Goal: Information Seeking & Learning: Learn about a topic

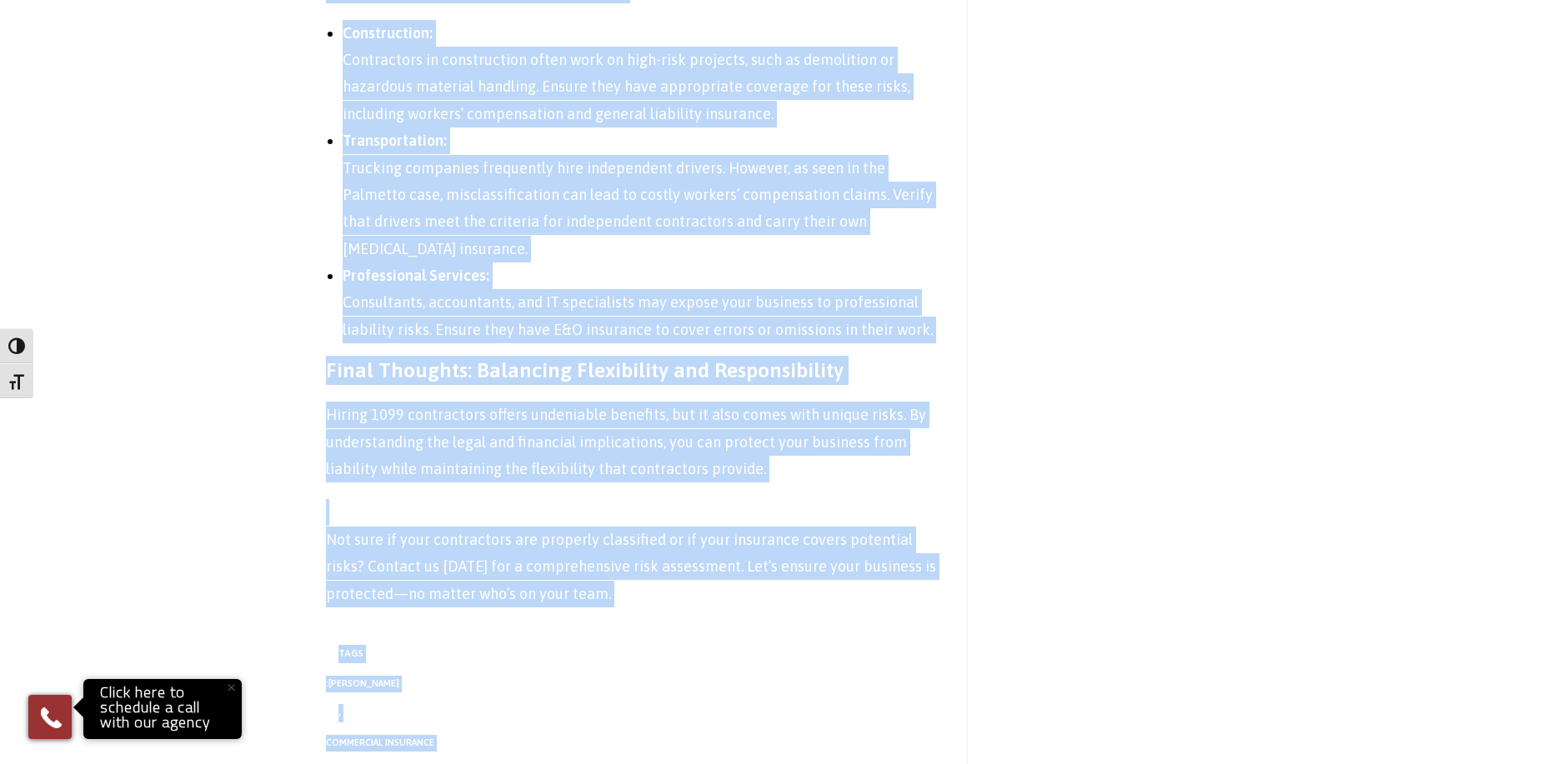
scroll to position [4151, 0]
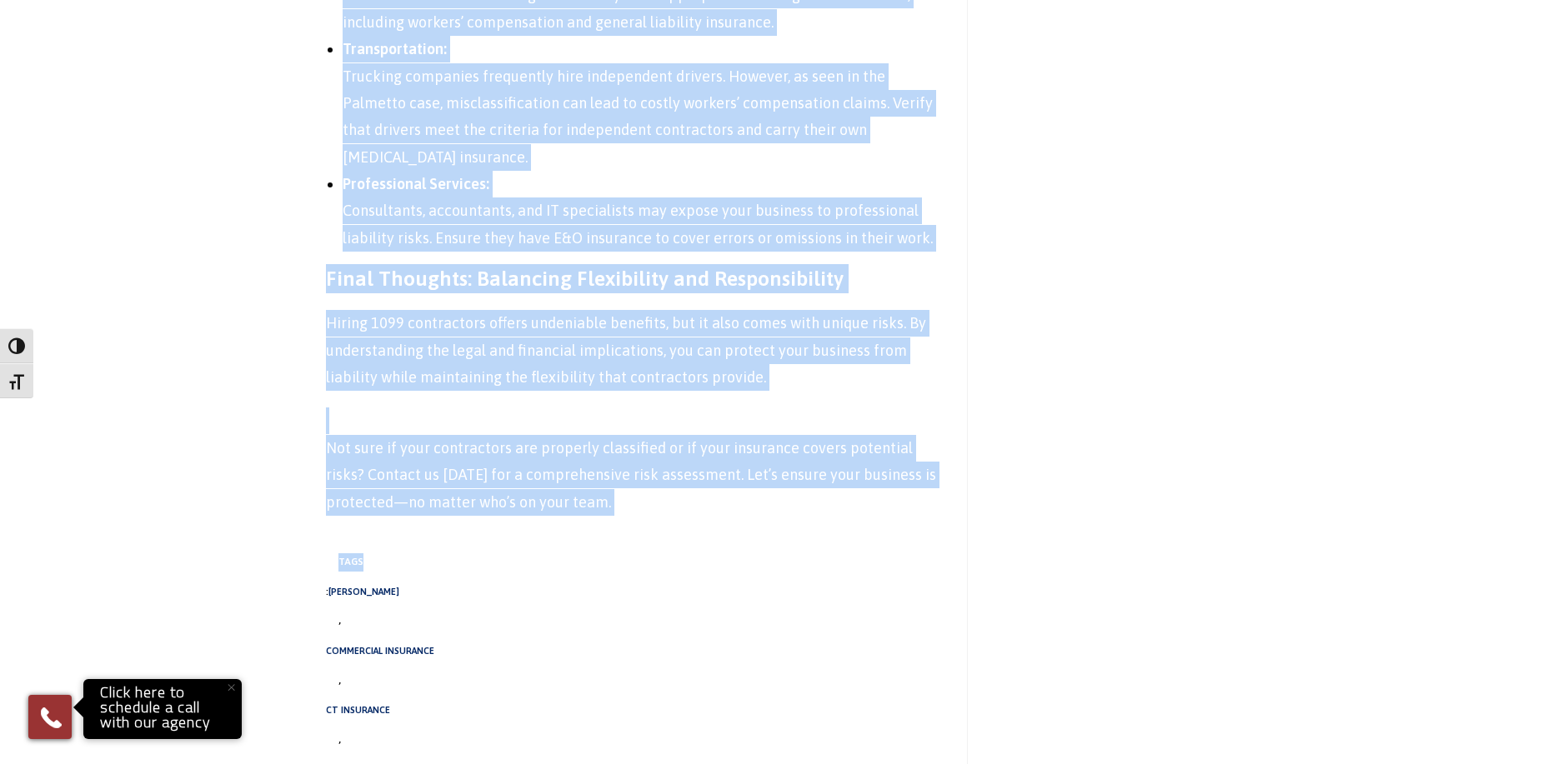
drag, startPoint x: 314, startPoint y: 224, endPoint x: 815, endPoint y: 401, distance: 531.3
copy article "Lor ip Dolorsi Amet Consecte Adipiscing eli Seddo Eiusmodt: Incididuntu laboree…"
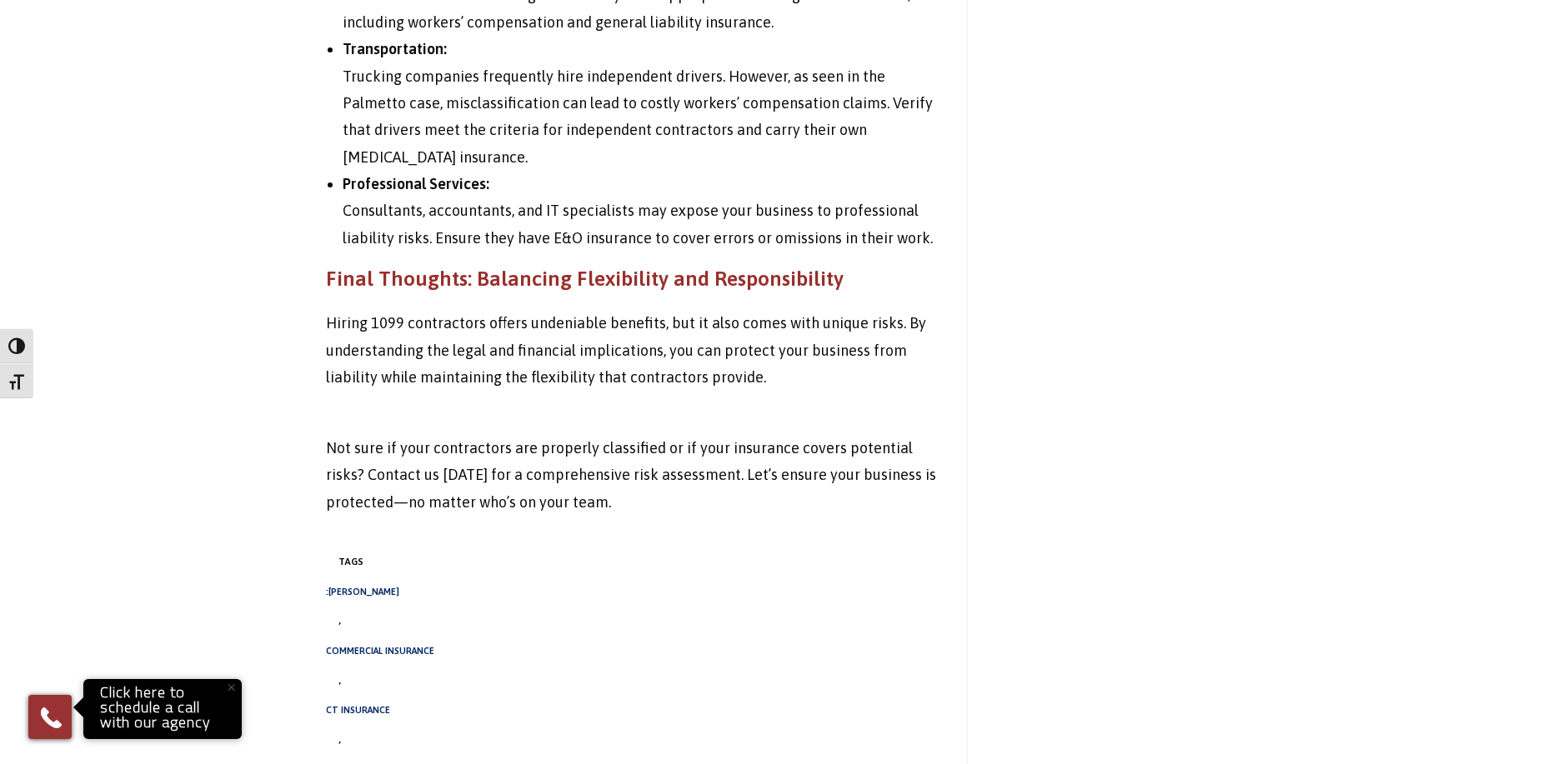
click at [709, 638] on div "Tags : [PERSON_NAME] , commercial insurance , ct insurance , paradiso insurance" at bounding box center [633, 660] width 616 height 239
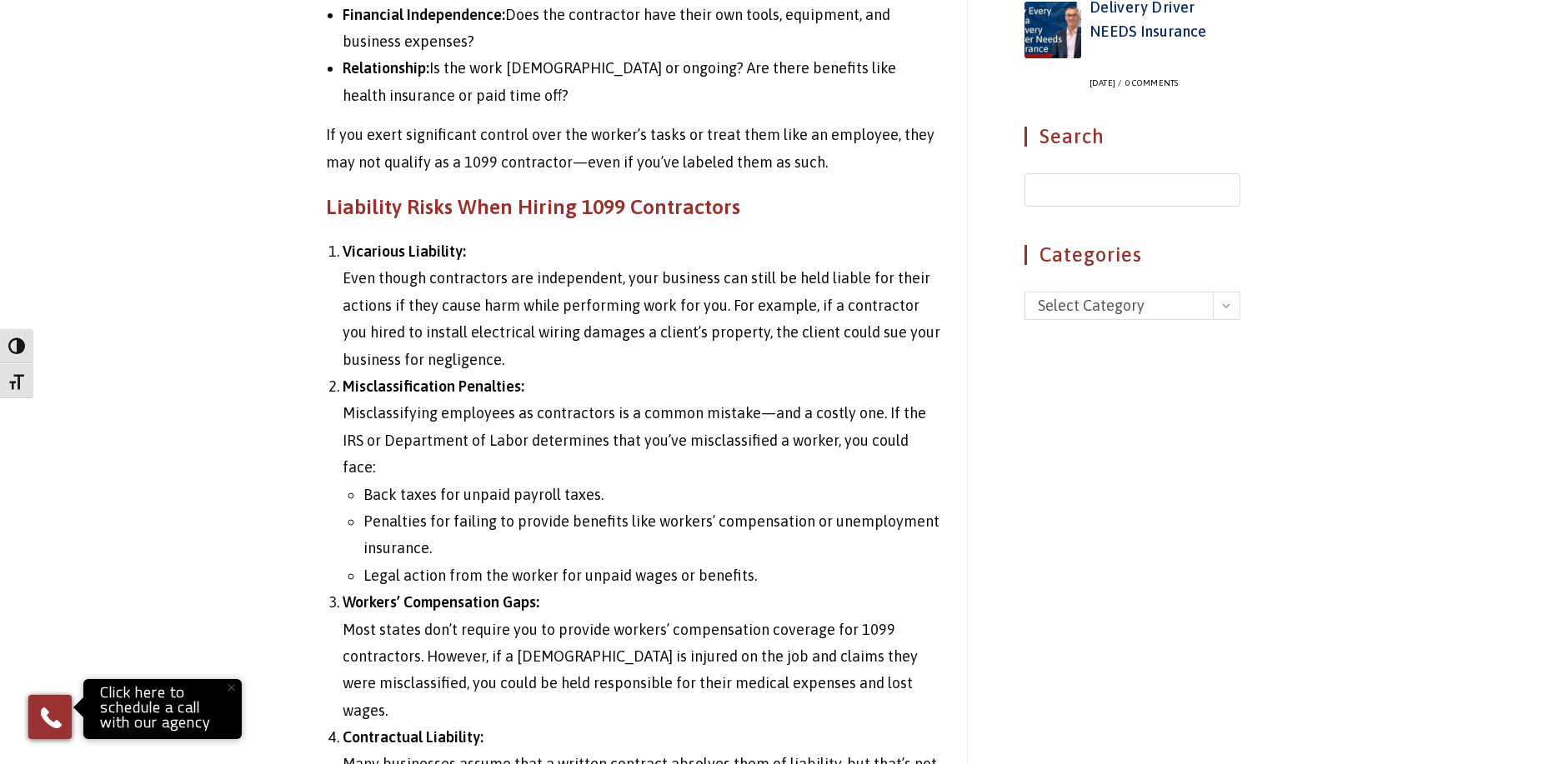
scroll to position [1651, 0]
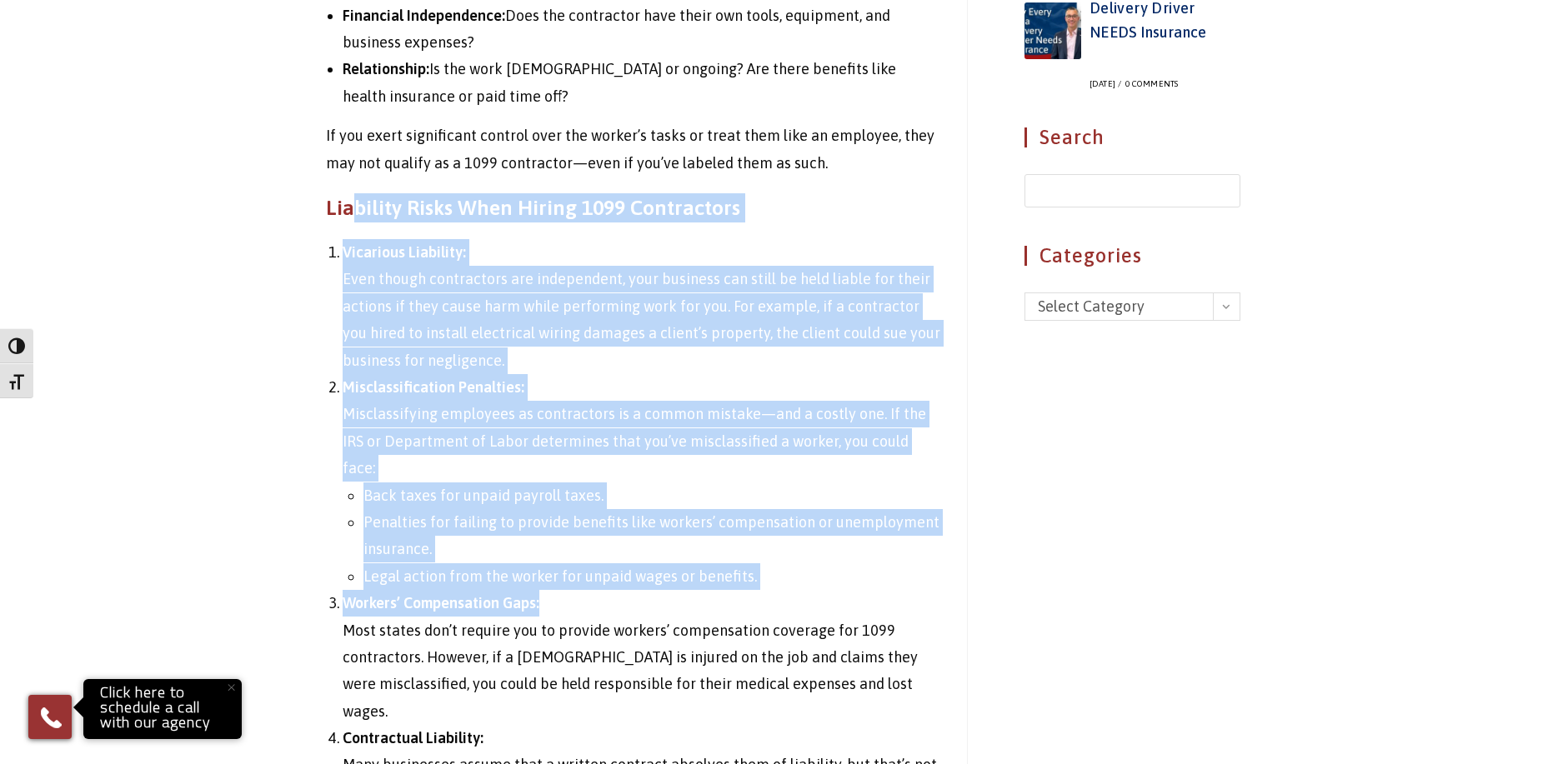
drag, startPoint x: 411, startPoint y: 202, endPoint x: 891, endPoint y: 550, distance: 592.9
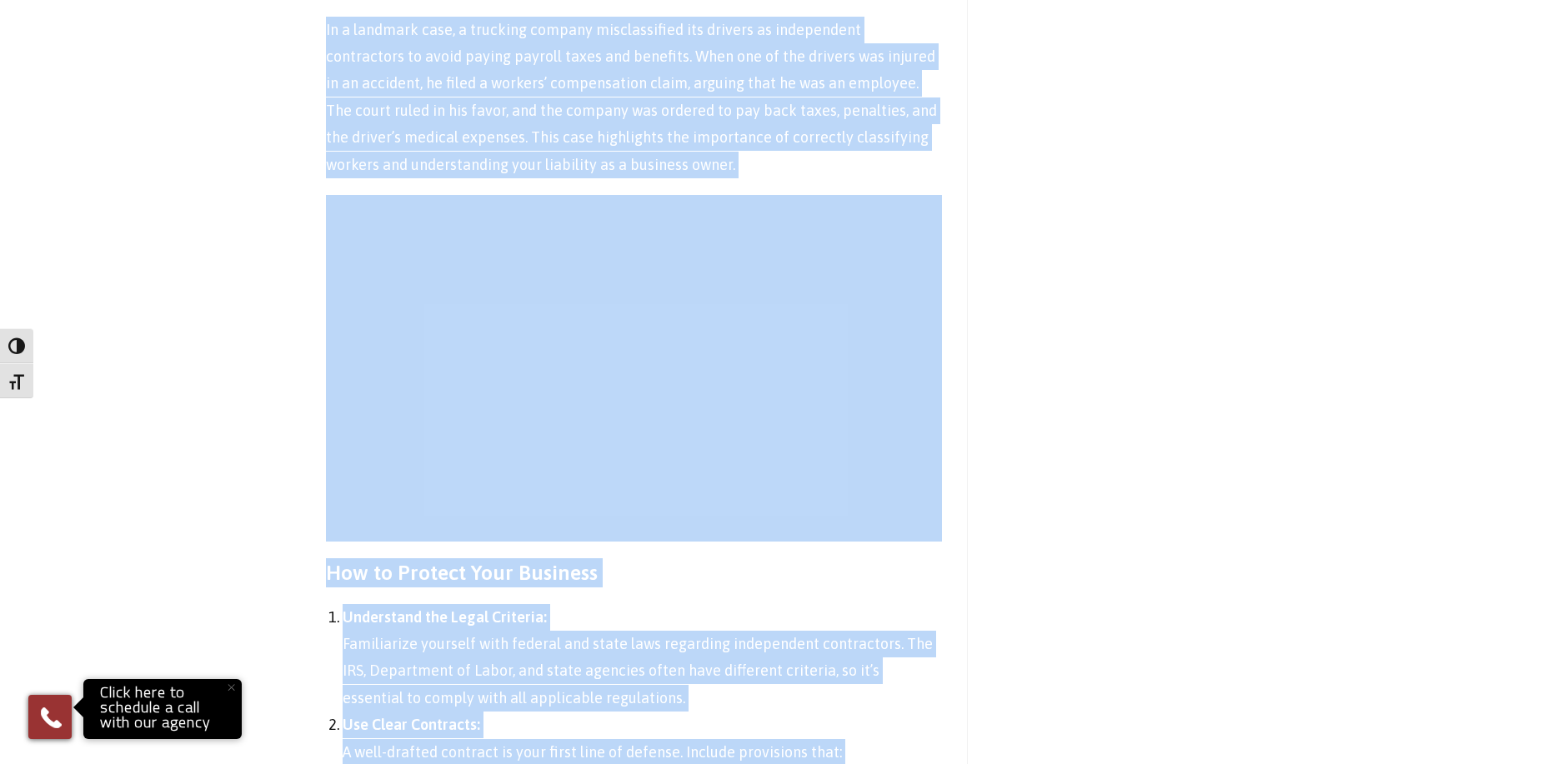
scroll to position [2672, 0]
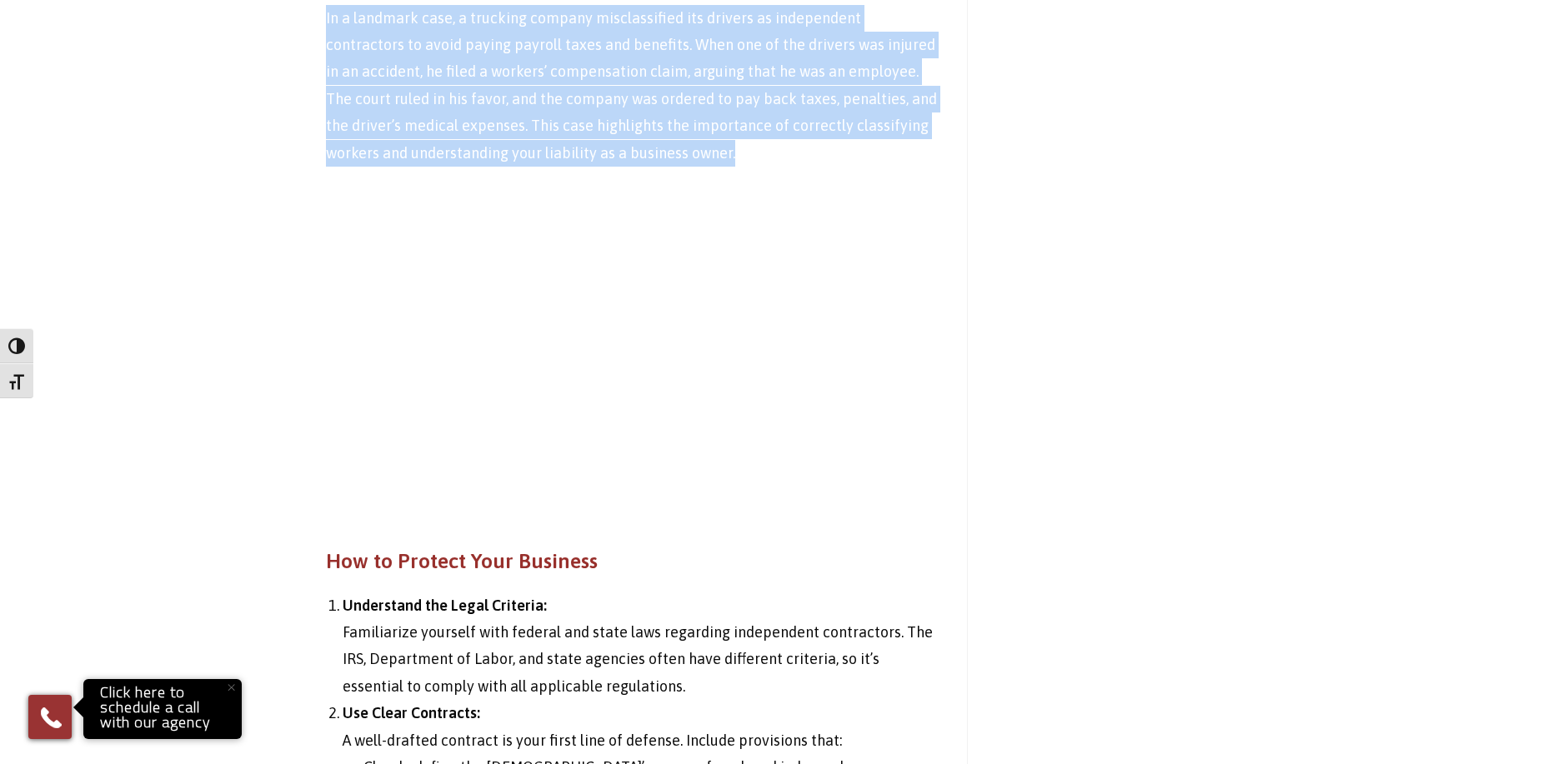
drag, startPoint x: 268, startPoint y: 201, endPoint x: 832, endPoint y: 70, distance: 579.0
click at [832, 70] on main "1099 Contractors and Your Liability: What Every Business Owner Needs to Know Po…" at bounding box center [784, 79] width 1568 height 5166
copy div "Loremi 0957 dolorsitame con ad e sedd-eiusmod tem incididunt. Utla etdol magnaa…"
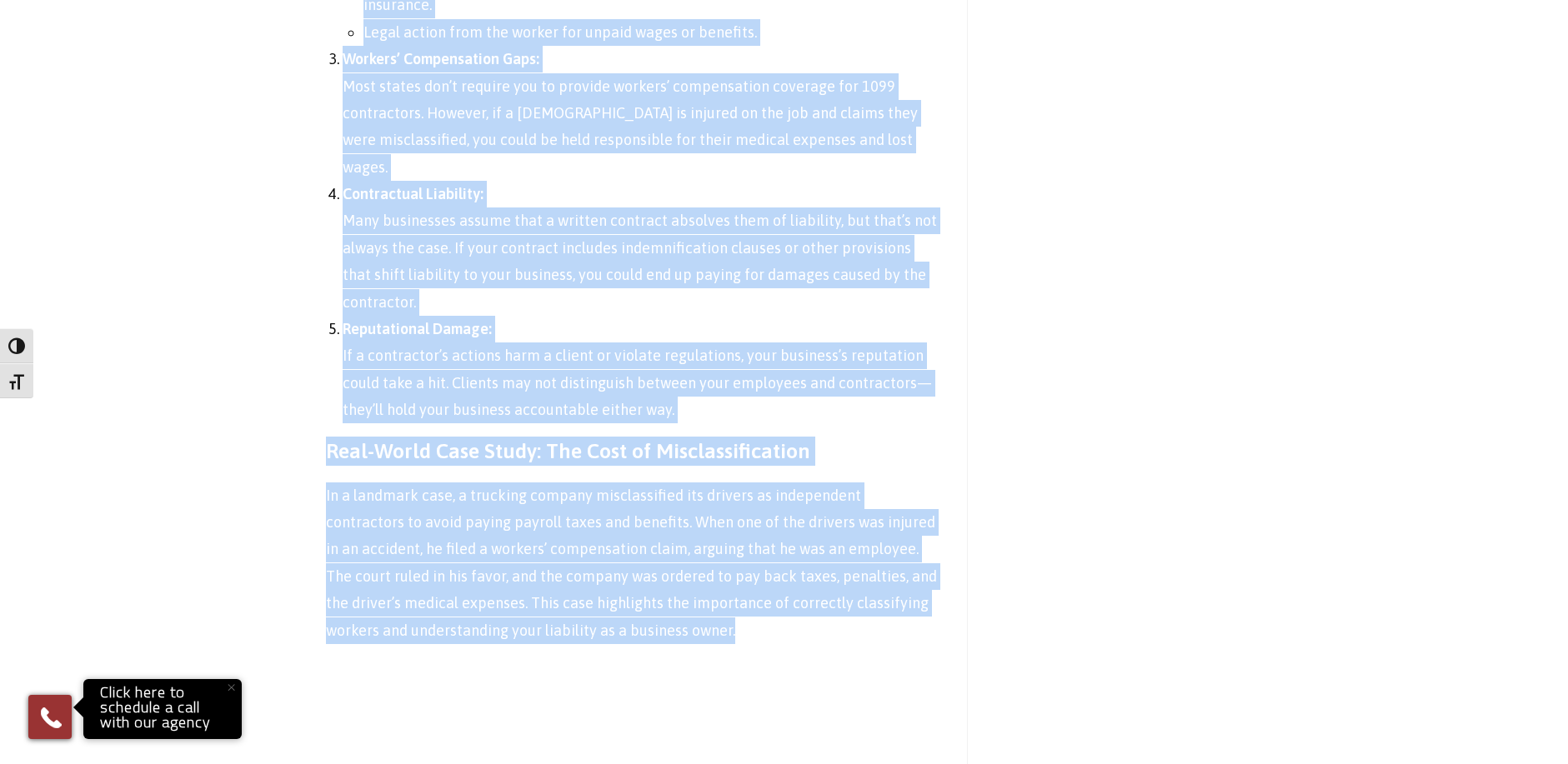
scroll to position [2172, 0]
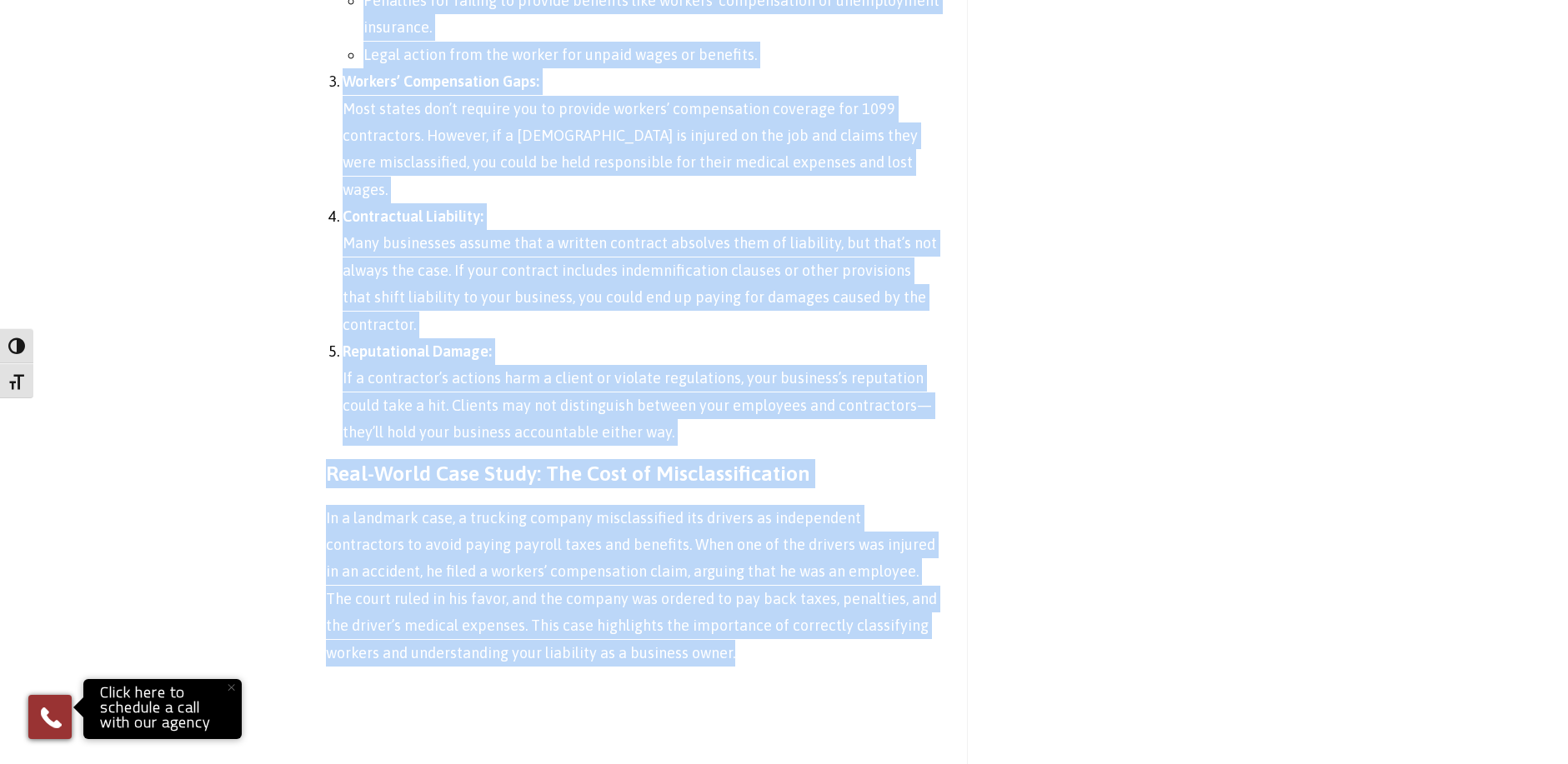
click at [1049, 147] on div "Post last modified: [DATE] Post published: [DATE] Post category: Business Insur…" at bounding box center [784, 736] width 917 height 4854
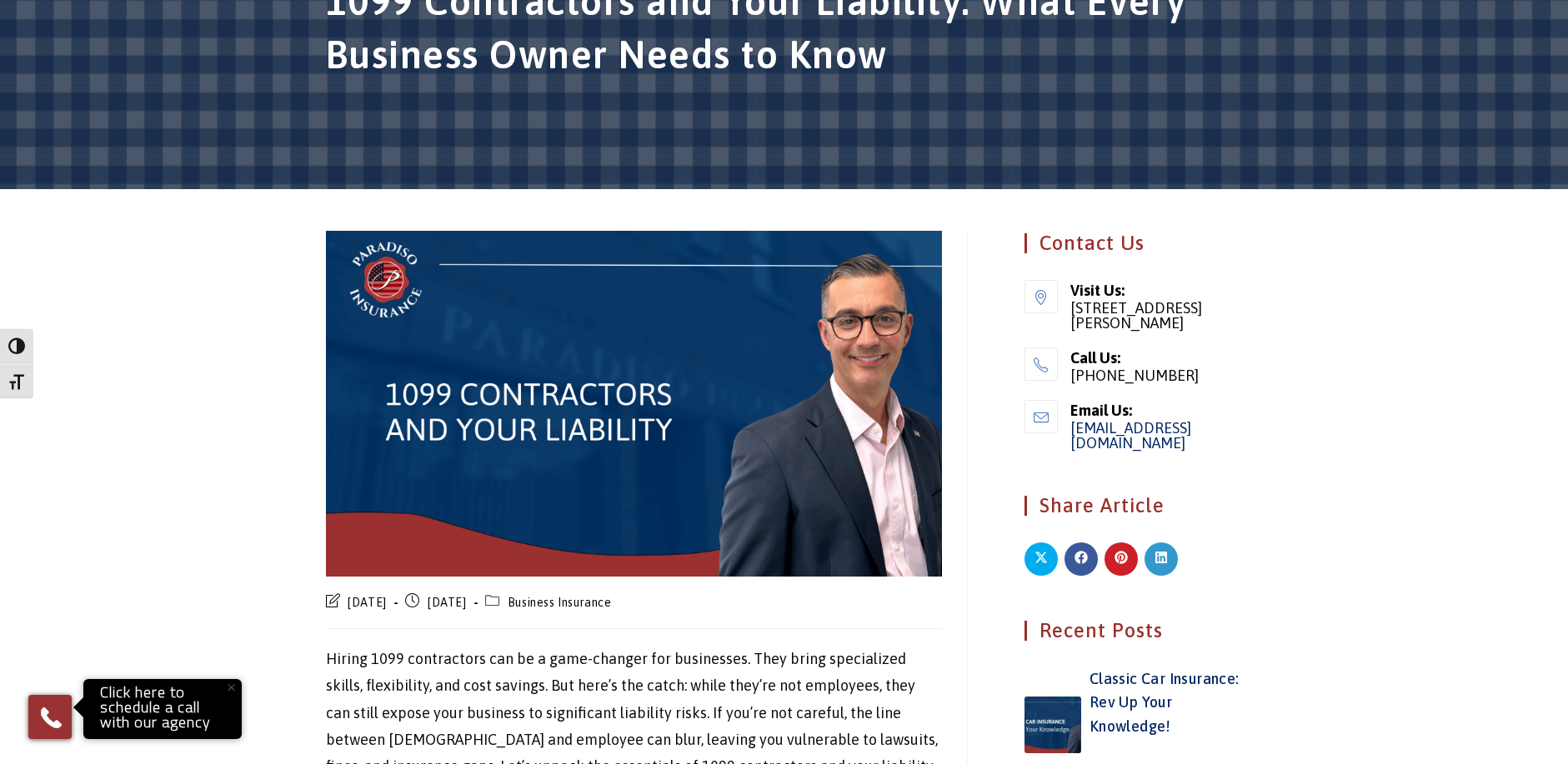
scroll to position [255, 0]
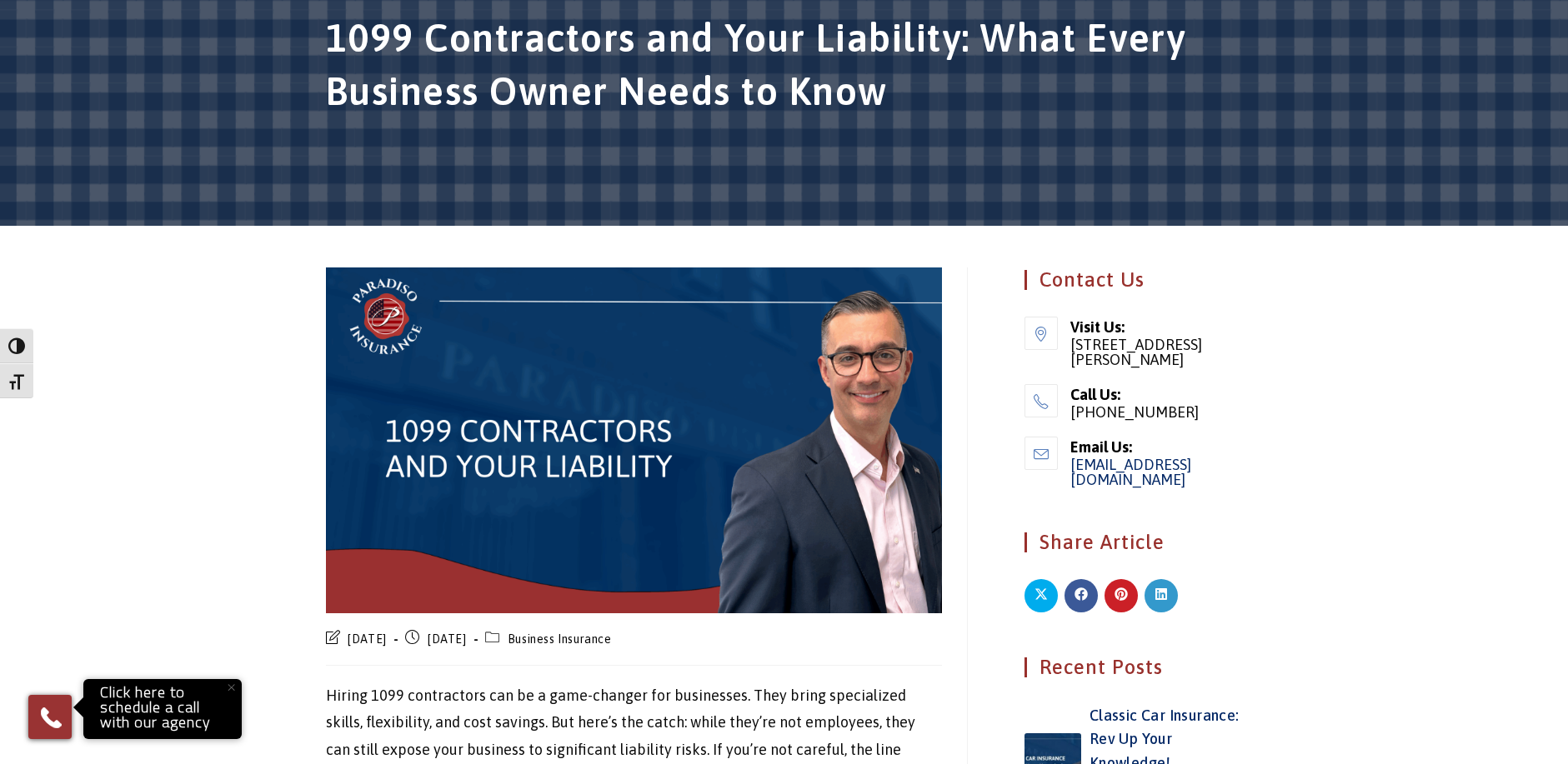
drag, startPoint x: 318, startPoint y: 27, endPoint x: 879, endPoint y: 110, distance: 567.1
click at [879, 110] on header "1099 Contractors and Your Liability: What Every Business Owner Needs to Know" at bounding box center [784, 69] width 1568 height 313
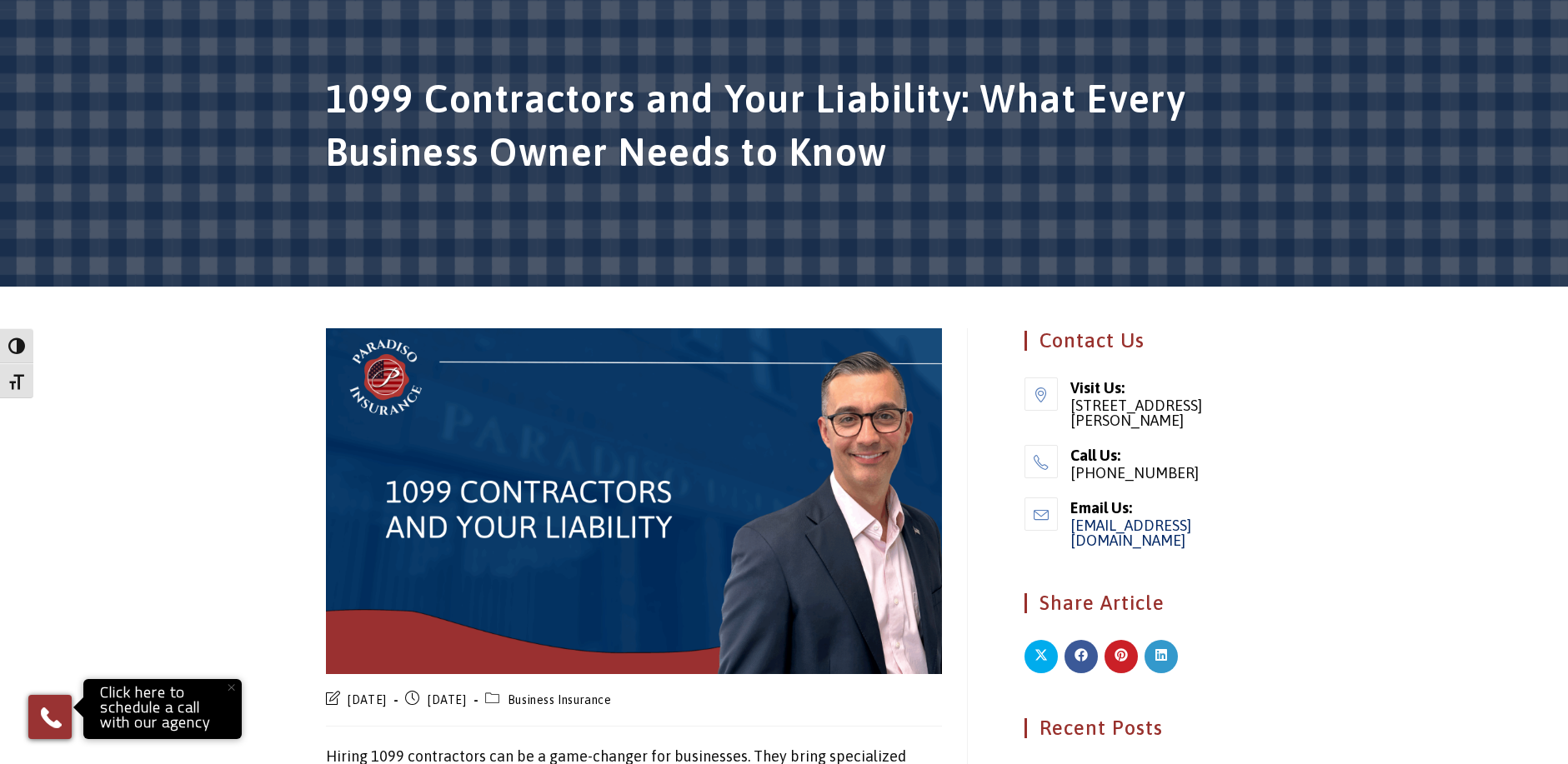
scroll to position [89, 0]
